Goal: Find specific page/section: Find specific page/section

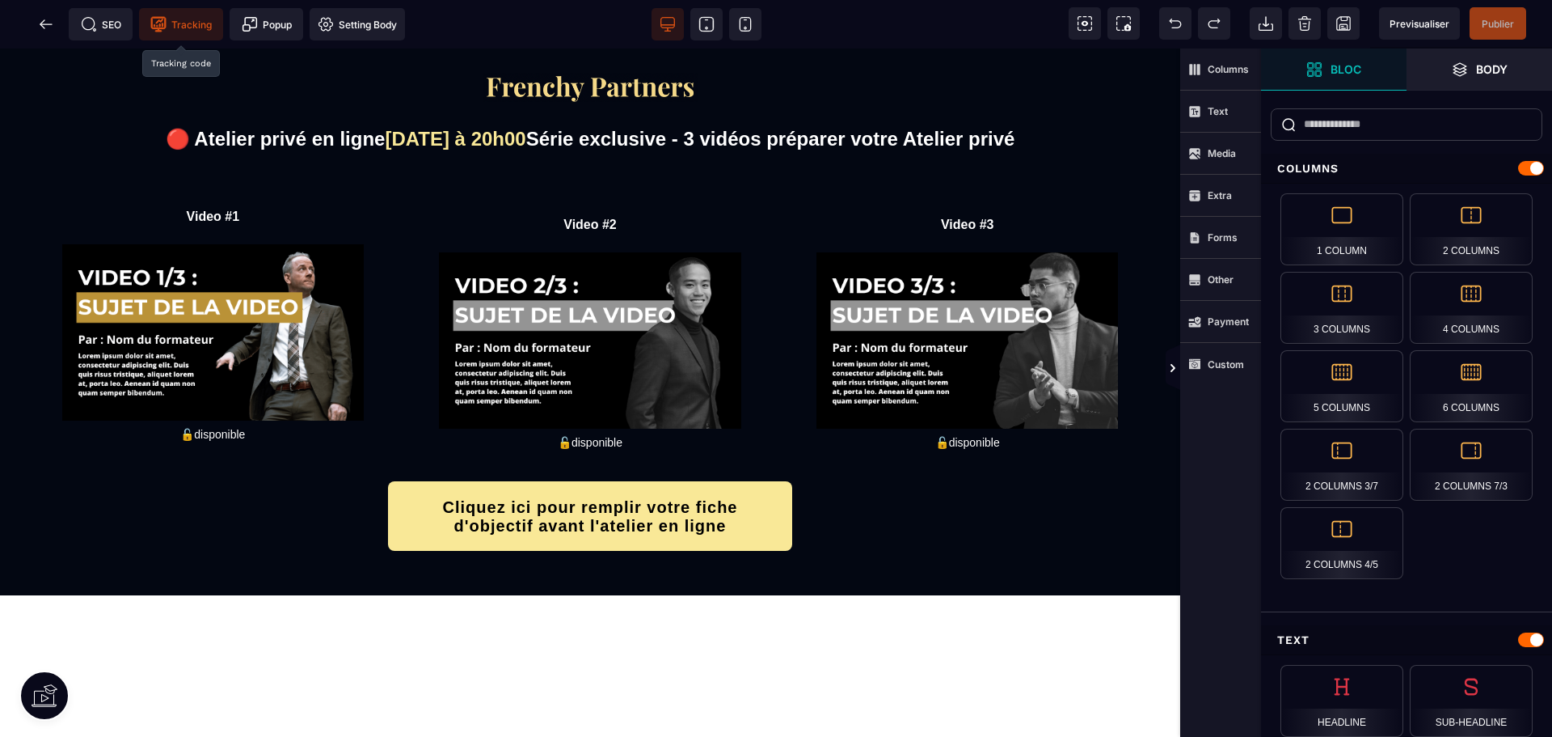
click at [196, 17] on span "Tracking" at bounding box center [180, 24] width 61 height 16
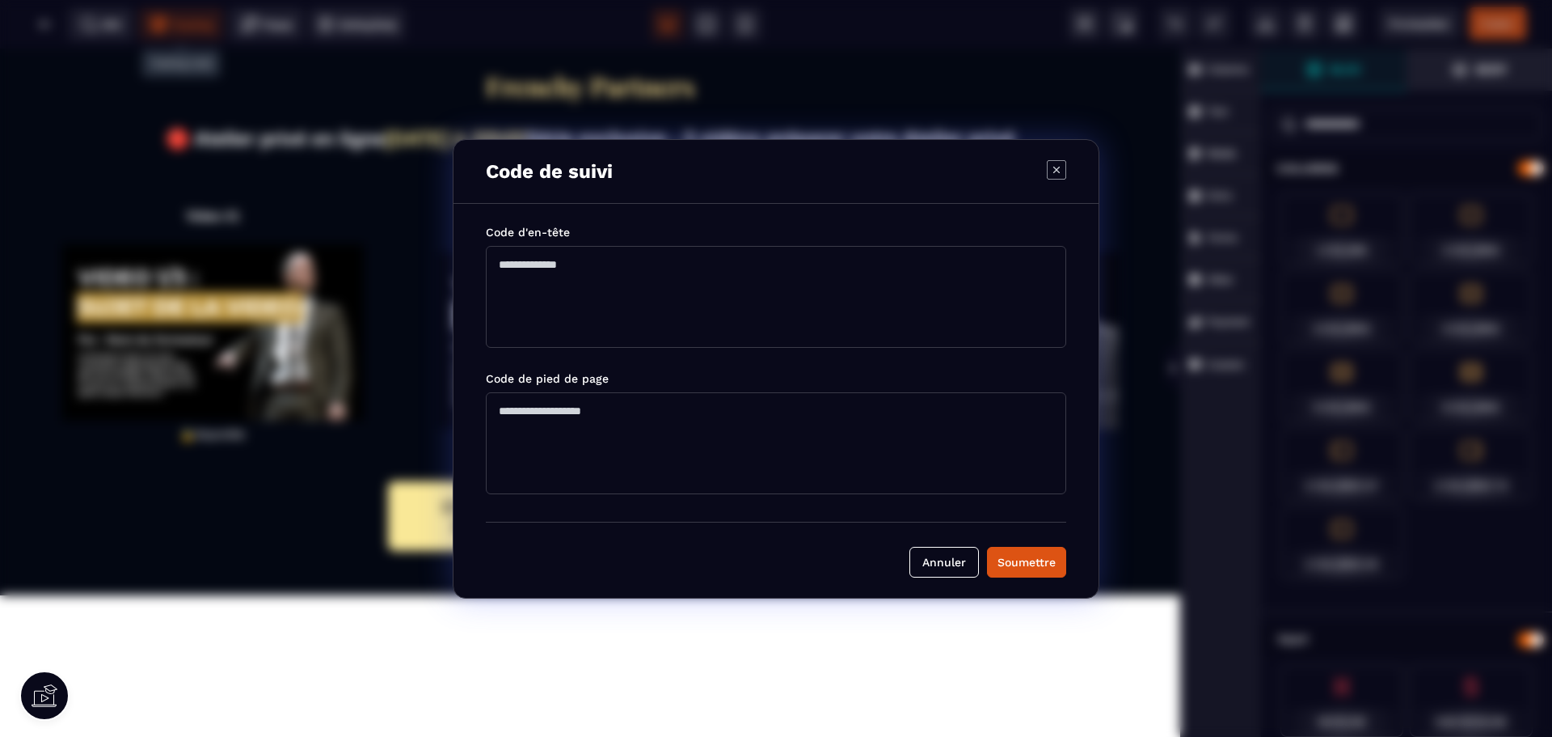
click at [196, 17] on div "Code de suivi Code d'en-tête Code de pied de page [PERSON_NAME]" at bounding box center [776, 368] width 1552 height 737
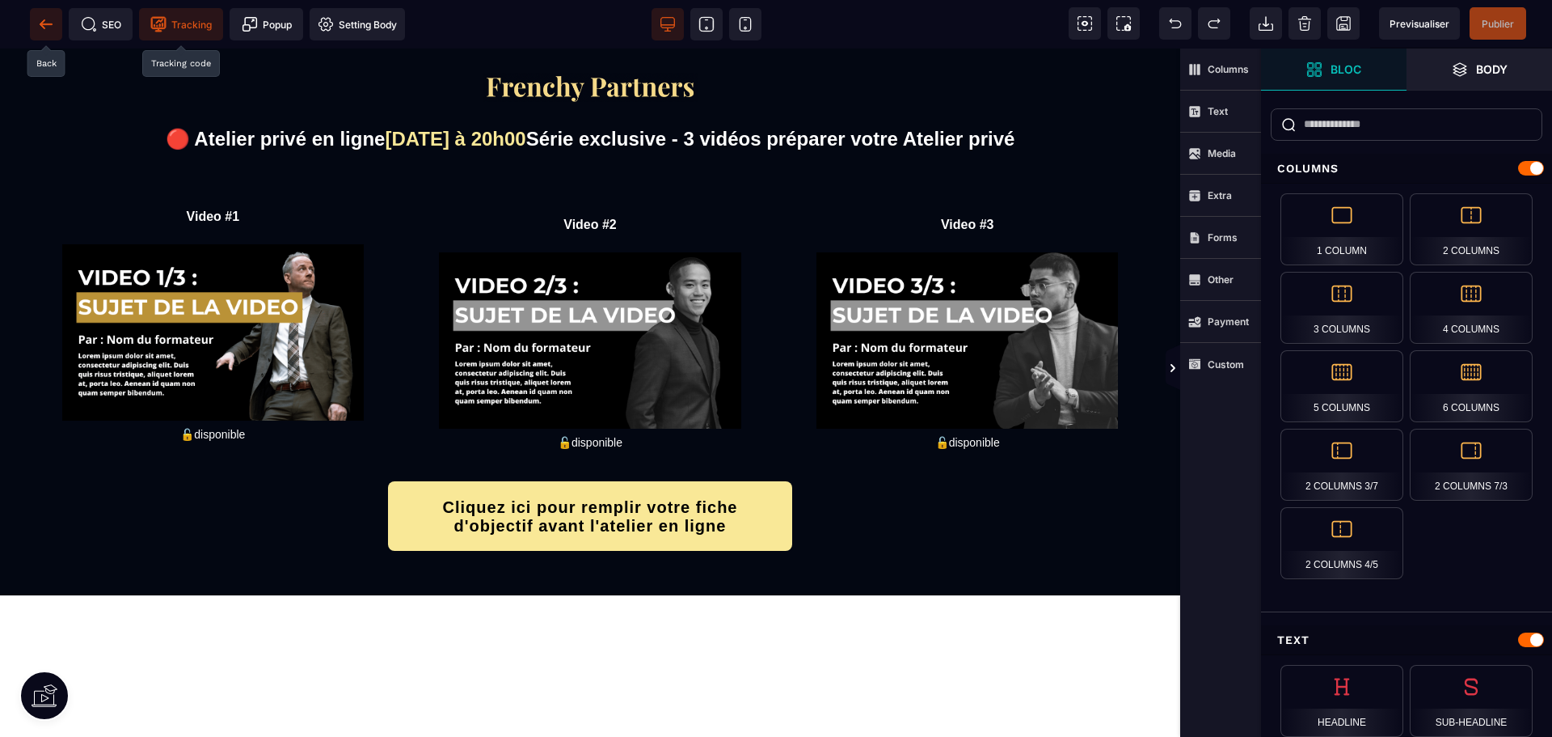
click at [43, 21] on icon at bounding box center [42, 23] width 5 height 9
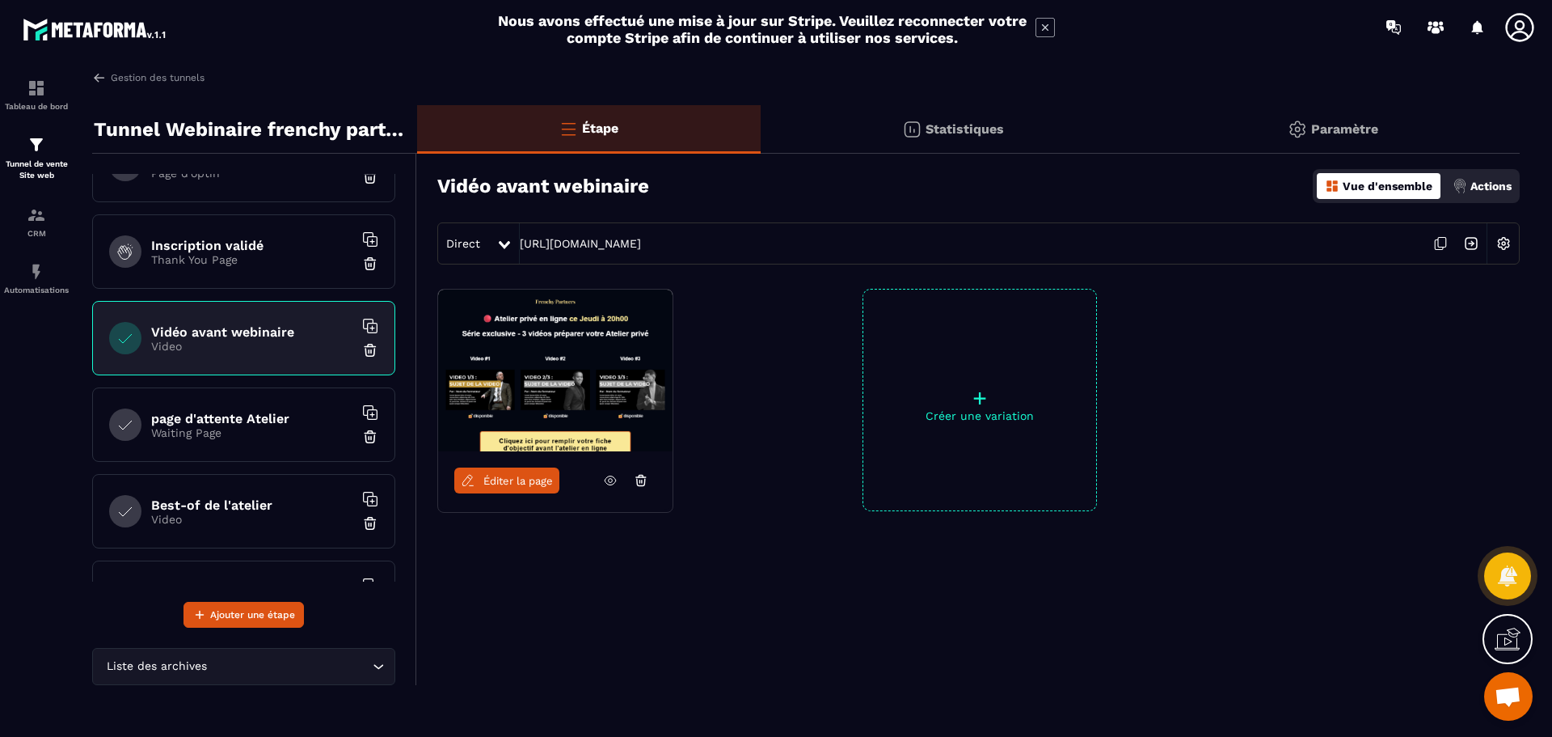
scroll to position [81, 0]
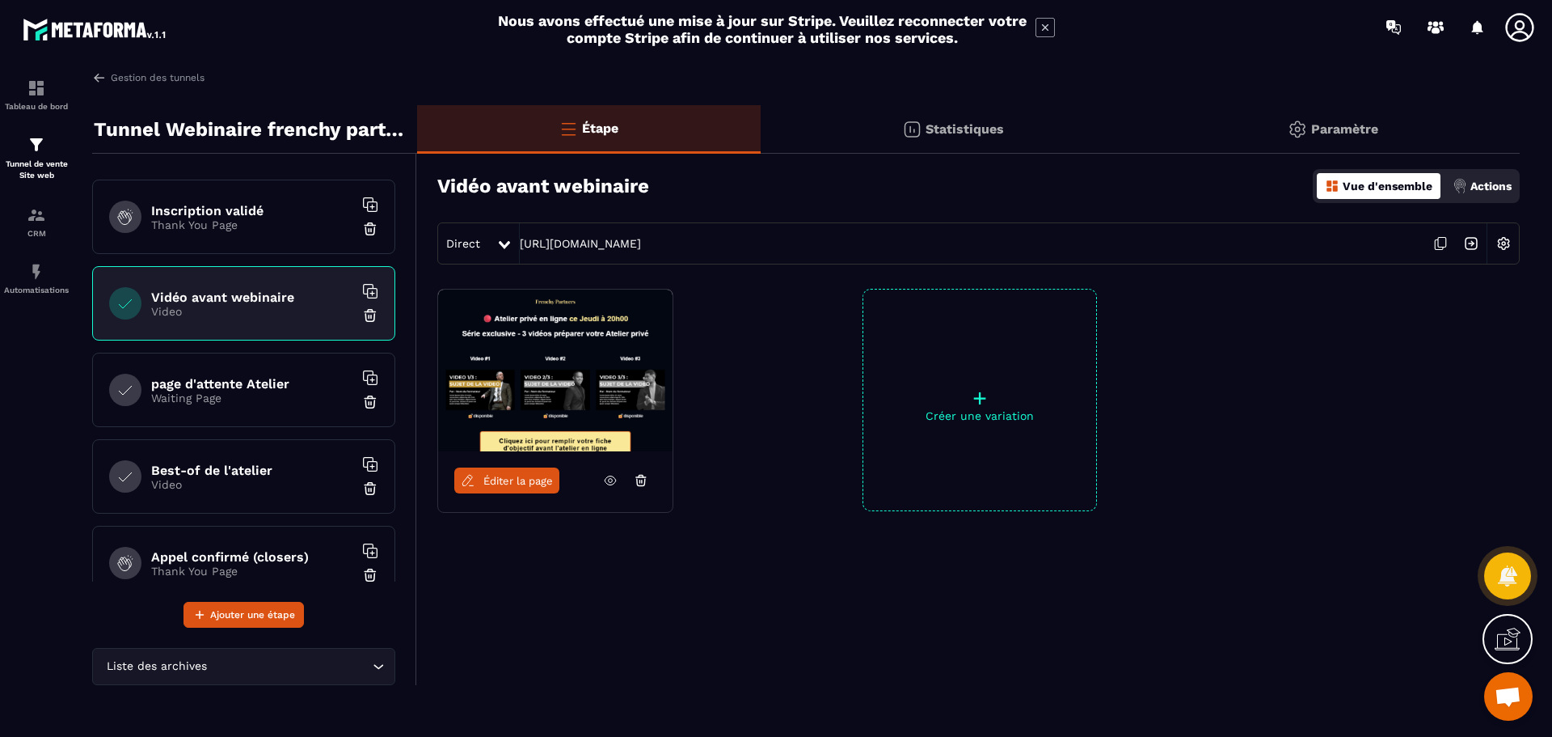
click at [249, 380] on h6 "page d'attente Atelier" at bounding box center [252, 383] width 202 height 15
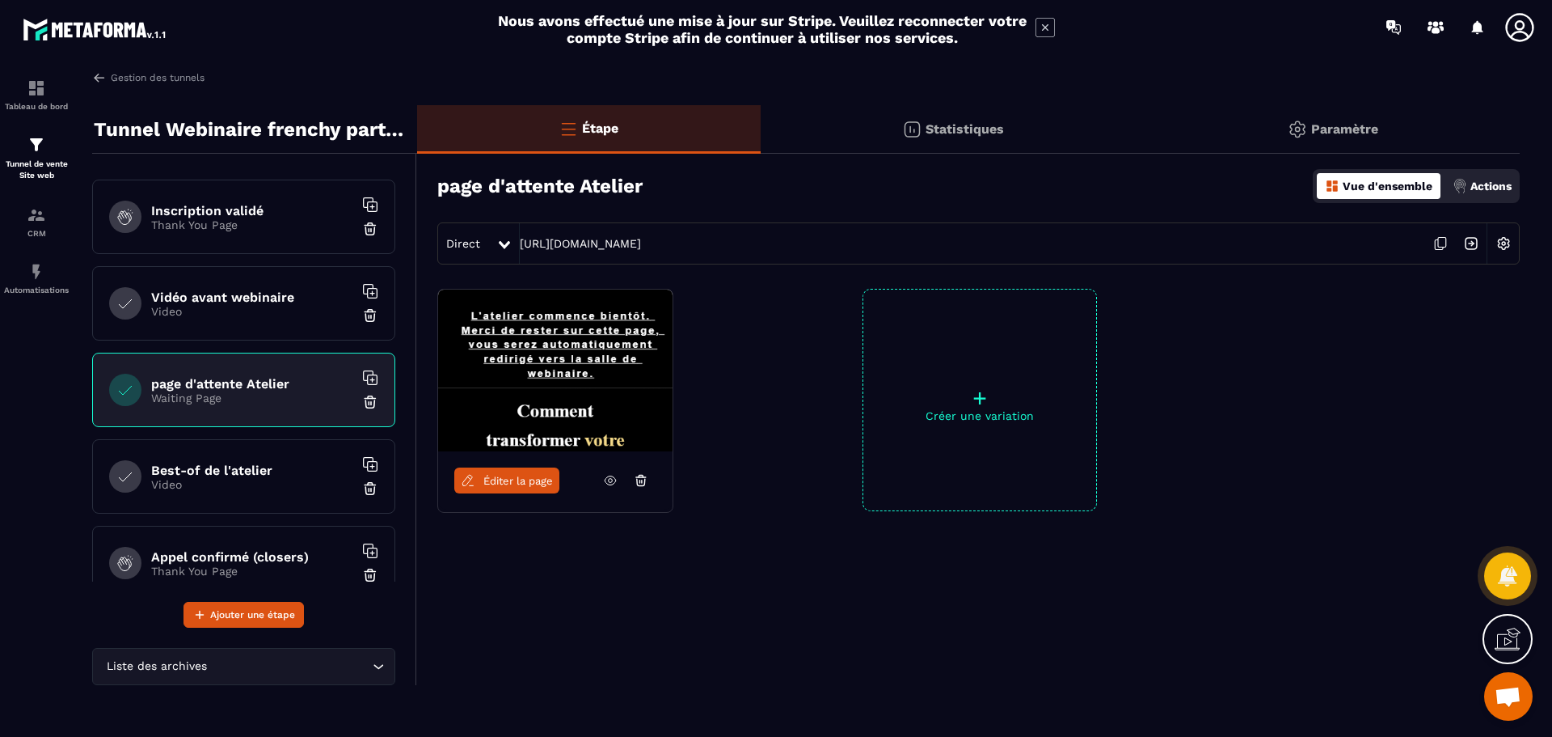
click at [475, 474] on icon at bounding box center [468, 480] width 15 height 15
